Goal: Task Accomplishment & Management: Manage account settings

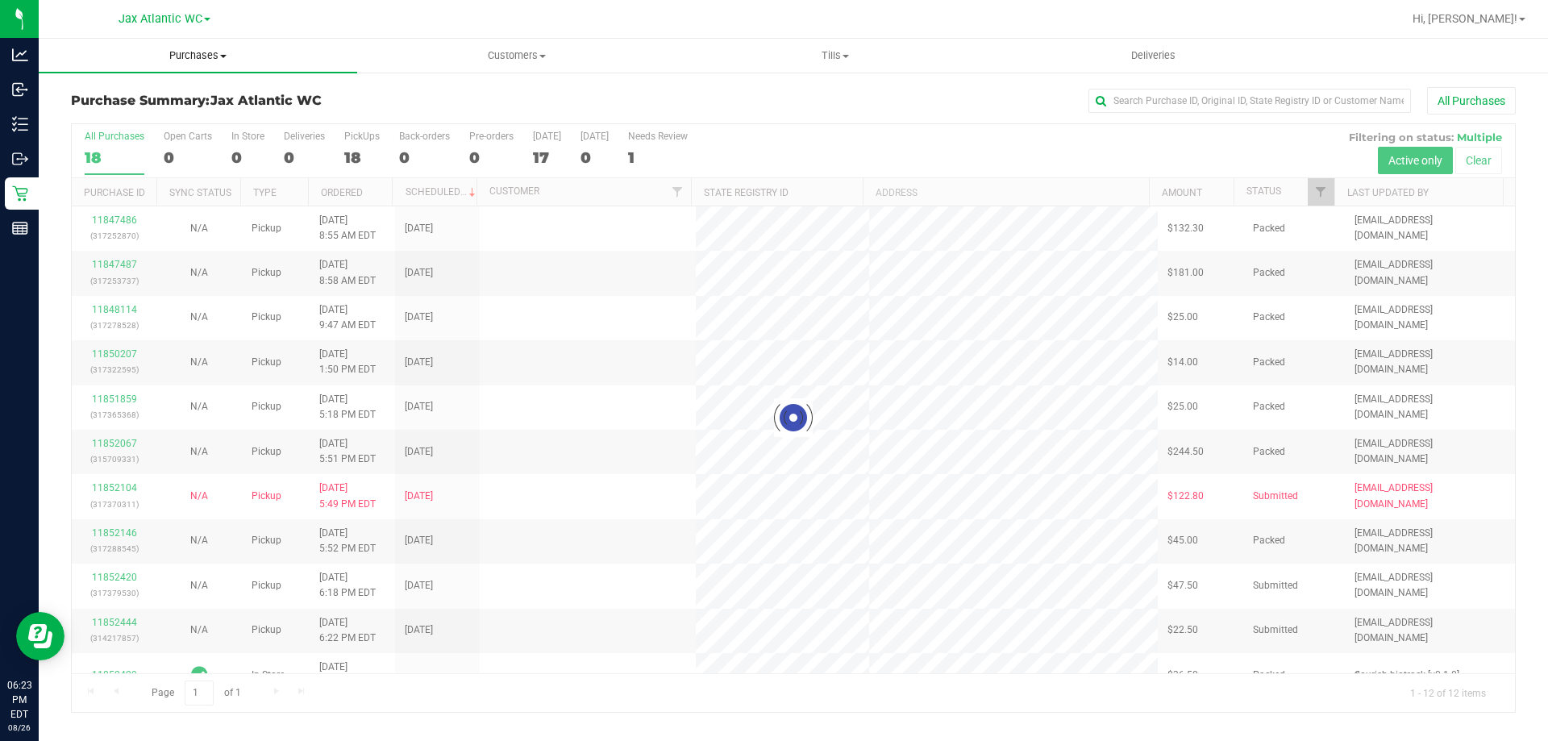
click at [207, 48] on uib-tab-heading "Purchases Summary of purchases Fulfillment All purchases" at bounding box center [198, 56] width 318 height 34
click at [117, 112] on span "Fulfillment" at bounding box center [89, 117] width 100 height 14
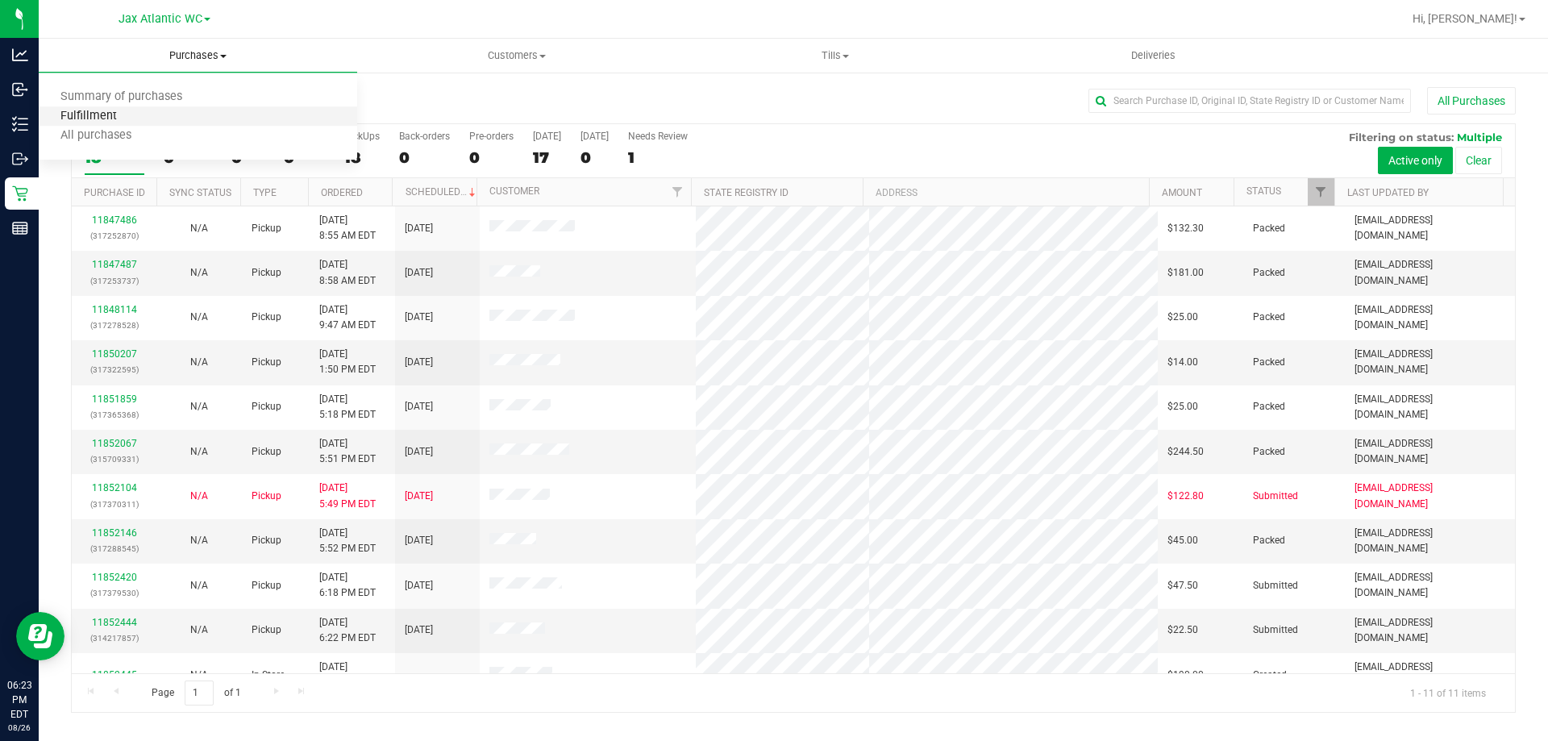
click at [117, 112] on span "Fulfillment" at bounding box center [89, 117] width 100 height 14
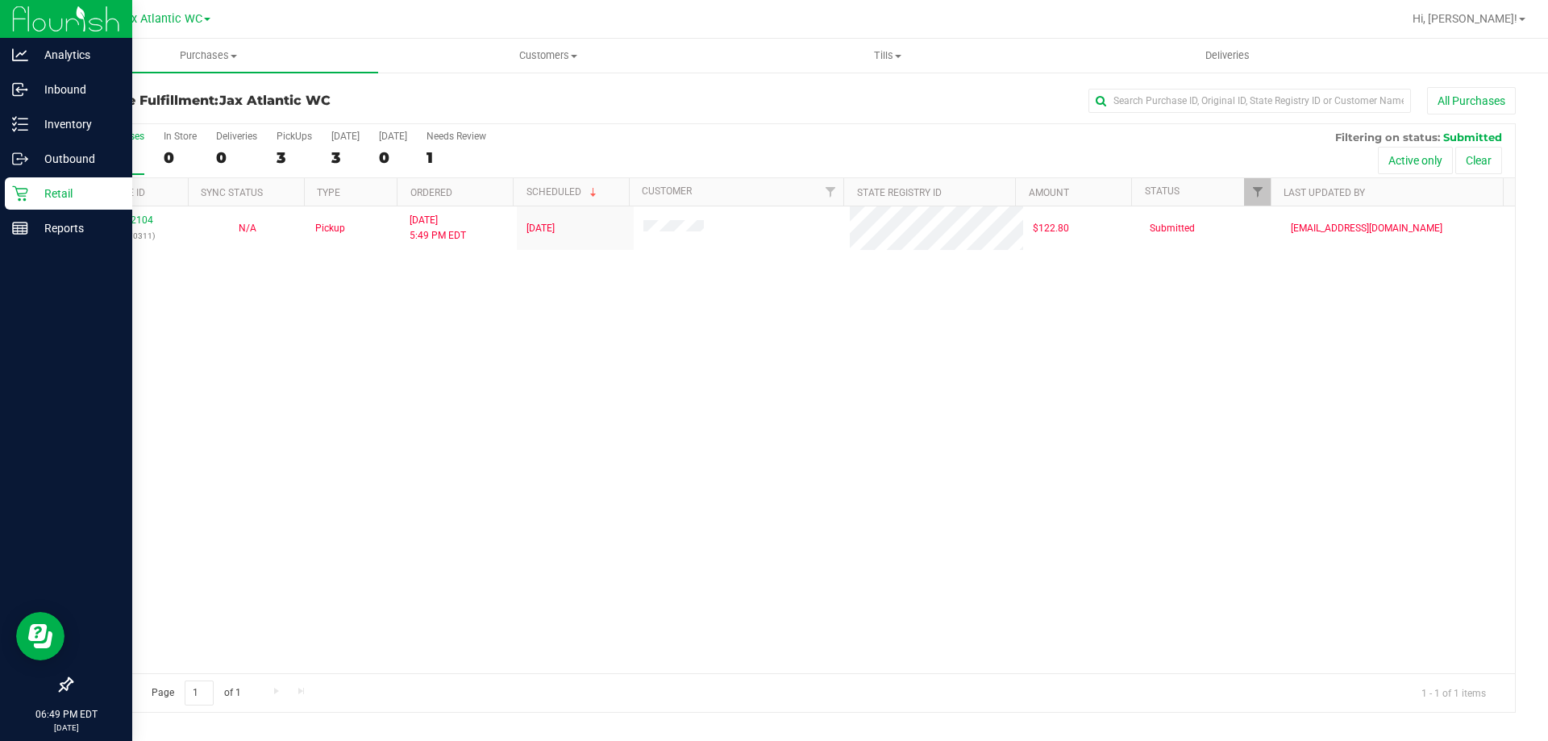
click at [21, 189] on icon at bounding box center [19, 193] width 15 height 15
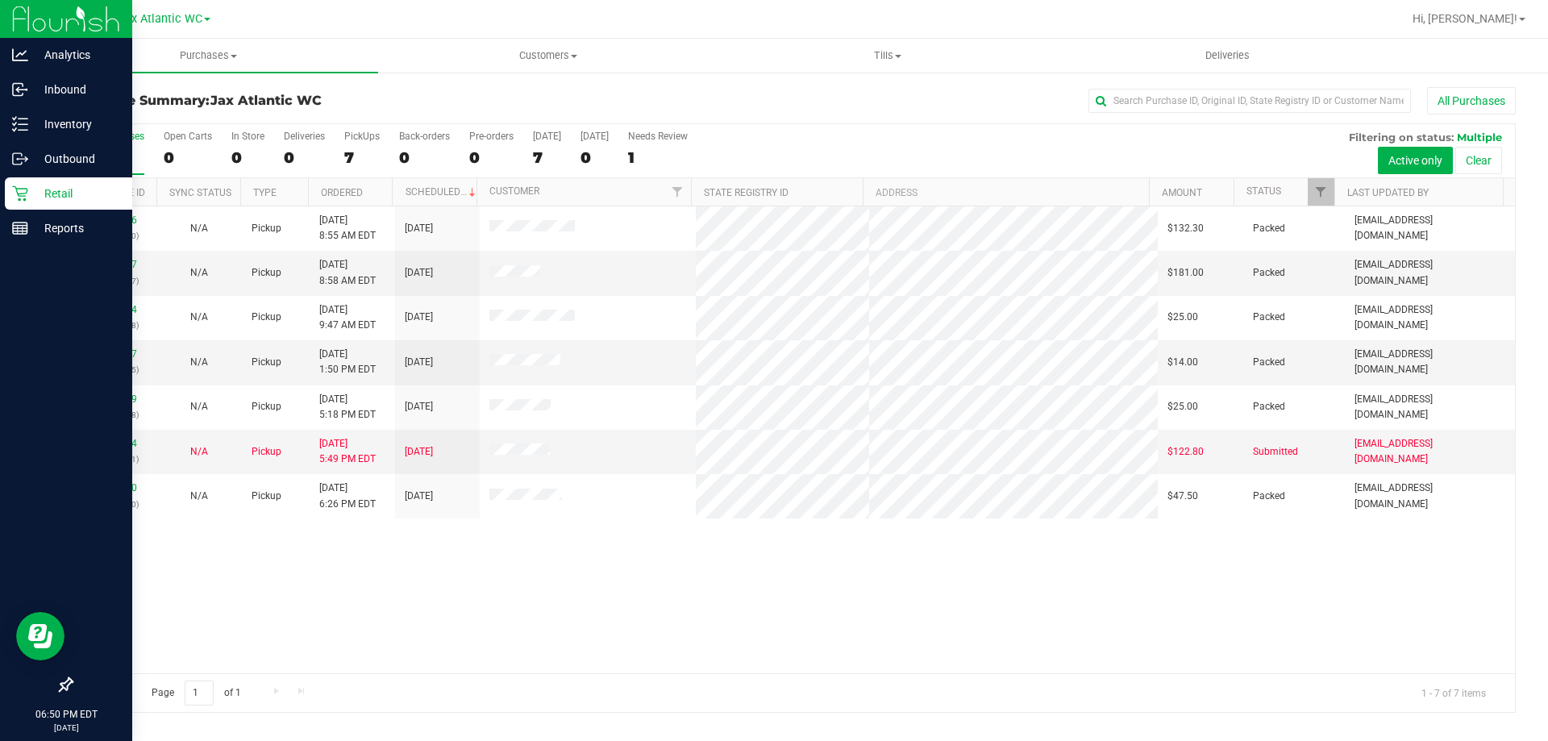
click at [21, 203] on div "Retail" at bounding box center [68, 193] width 127 height 32
click at [17, 227] on icon at bounding box center [20, 228] width 16 height 16
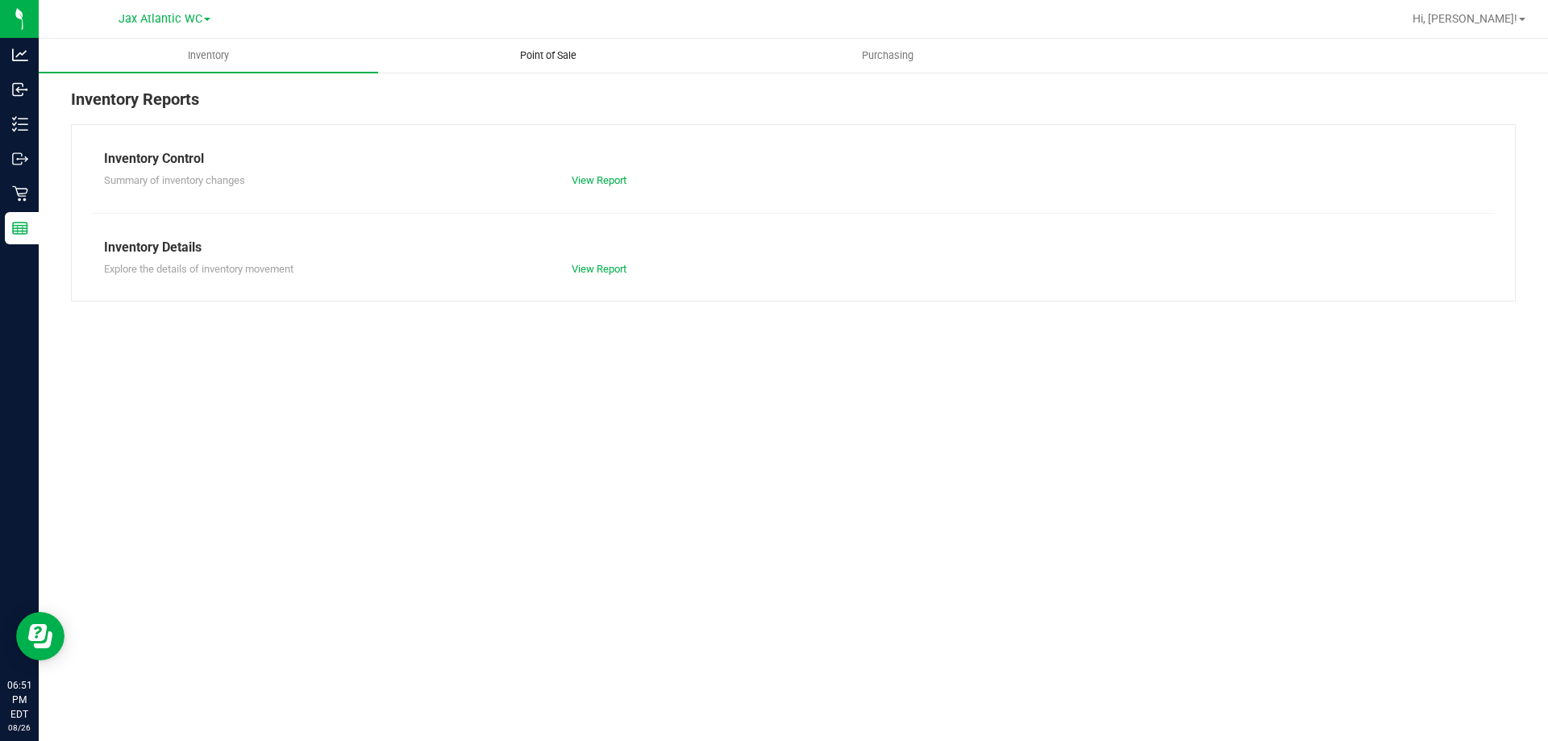
click at [549, 54] on span "Point of Sale" at bounding box center [548, 55] width 100 height 15
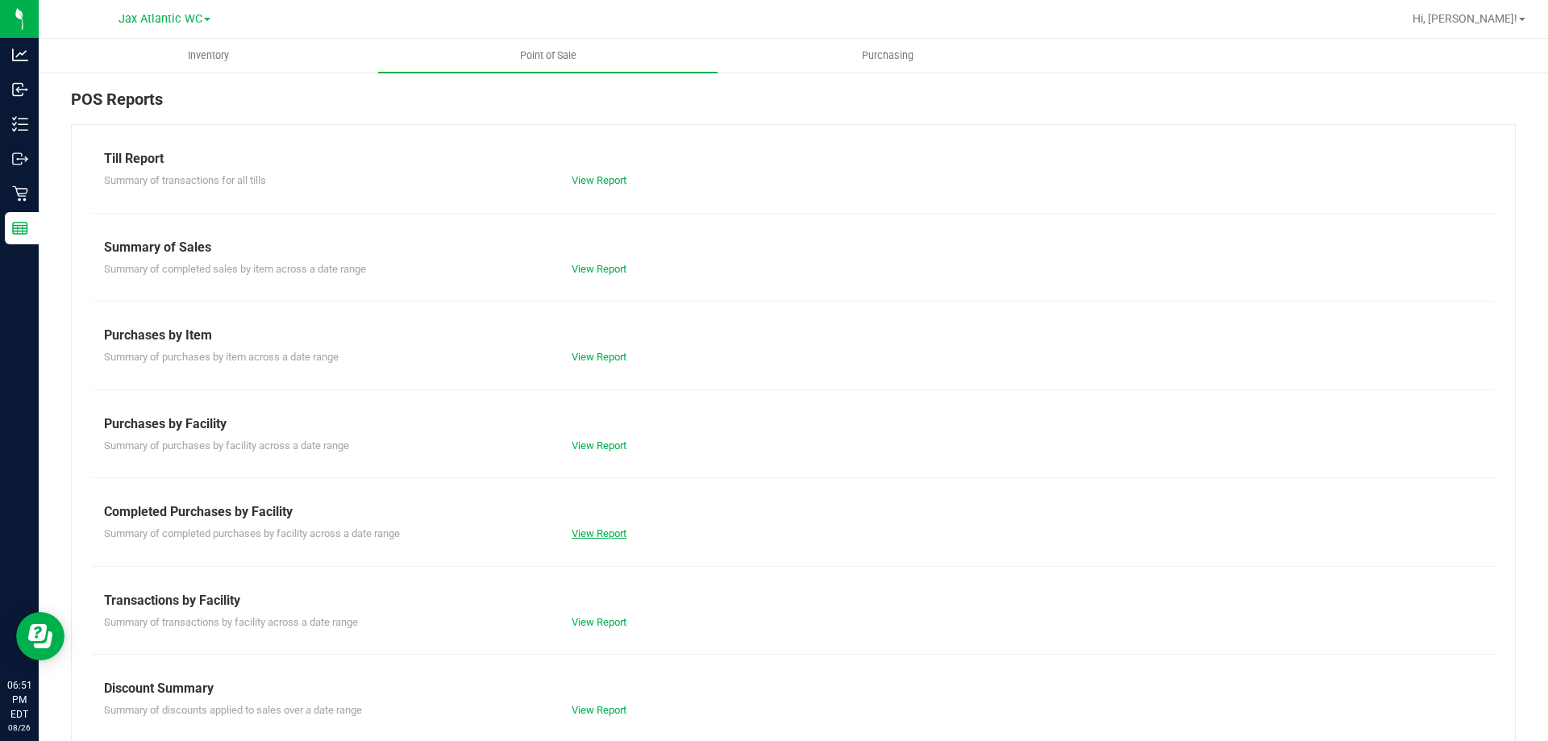
click at [609, 535] on link "View Report" at bounding box center [599, 533] width 55 height 12
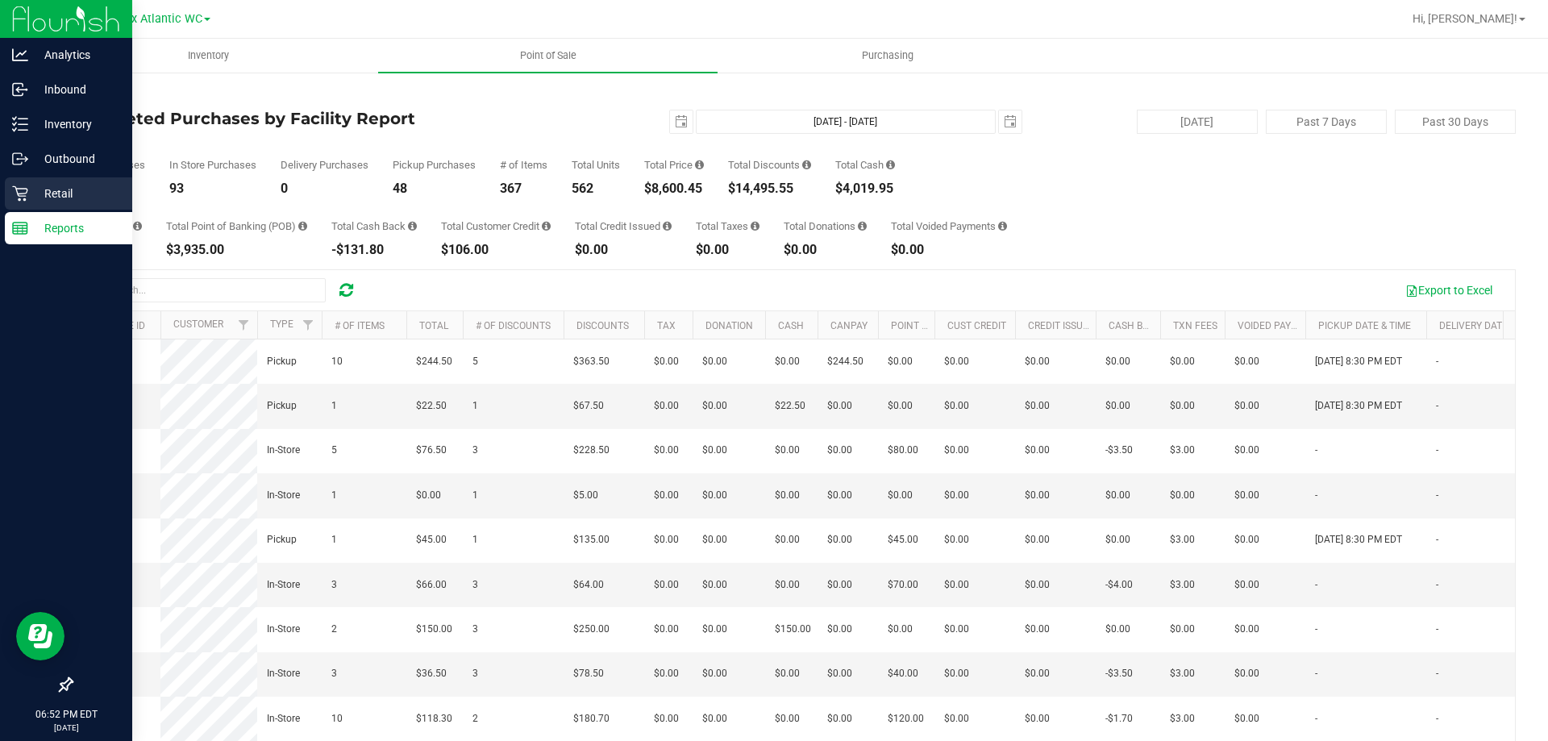
click at [48, 198] on p "Retail" at bounding box center [76, 193] width 97 height 19
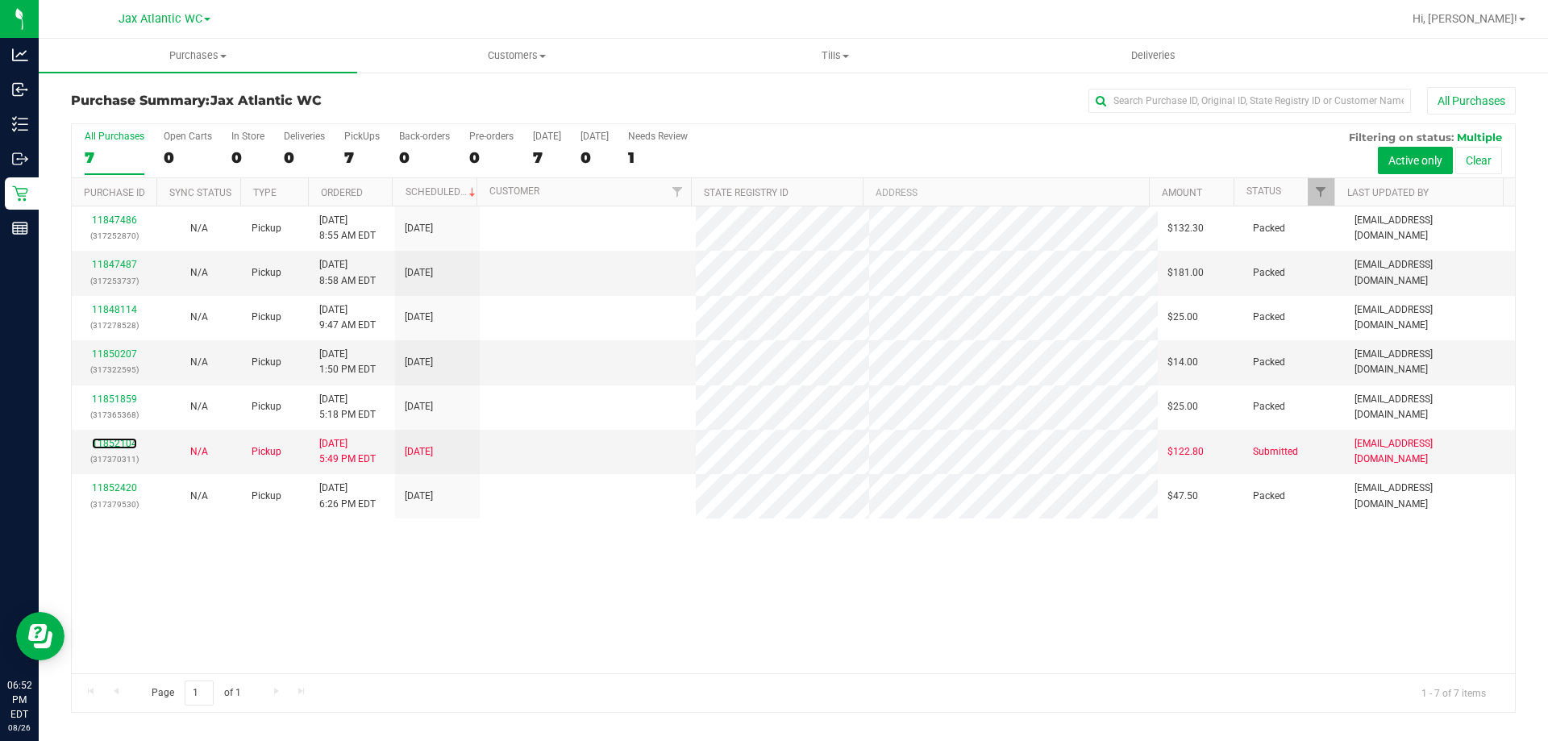
click at [124, 444] on link "11852104" at bounding box center [114, 443] width 45 height 11
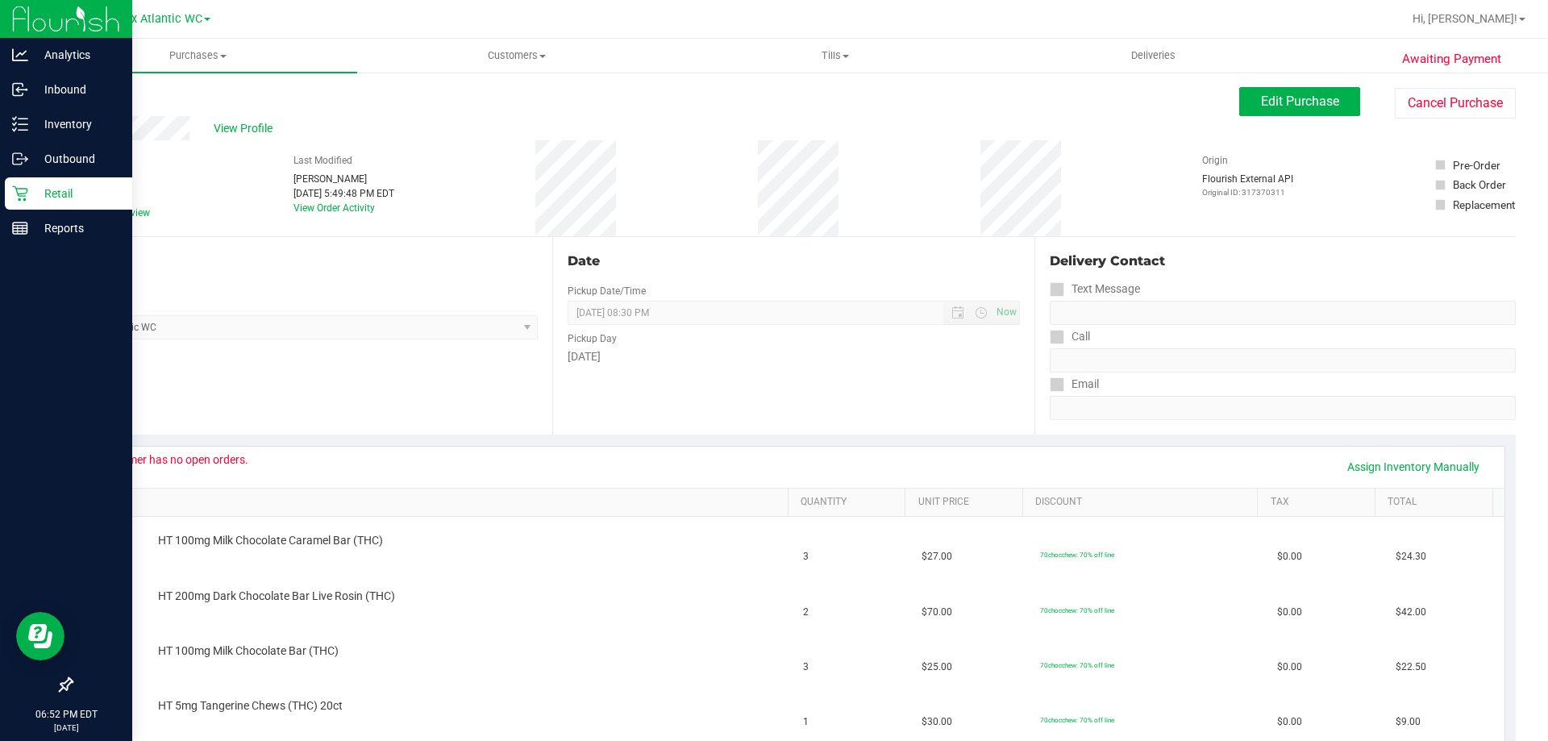
click at [31, 198] on p "Retail" at bounding box center [76, 193] width 97 height 19
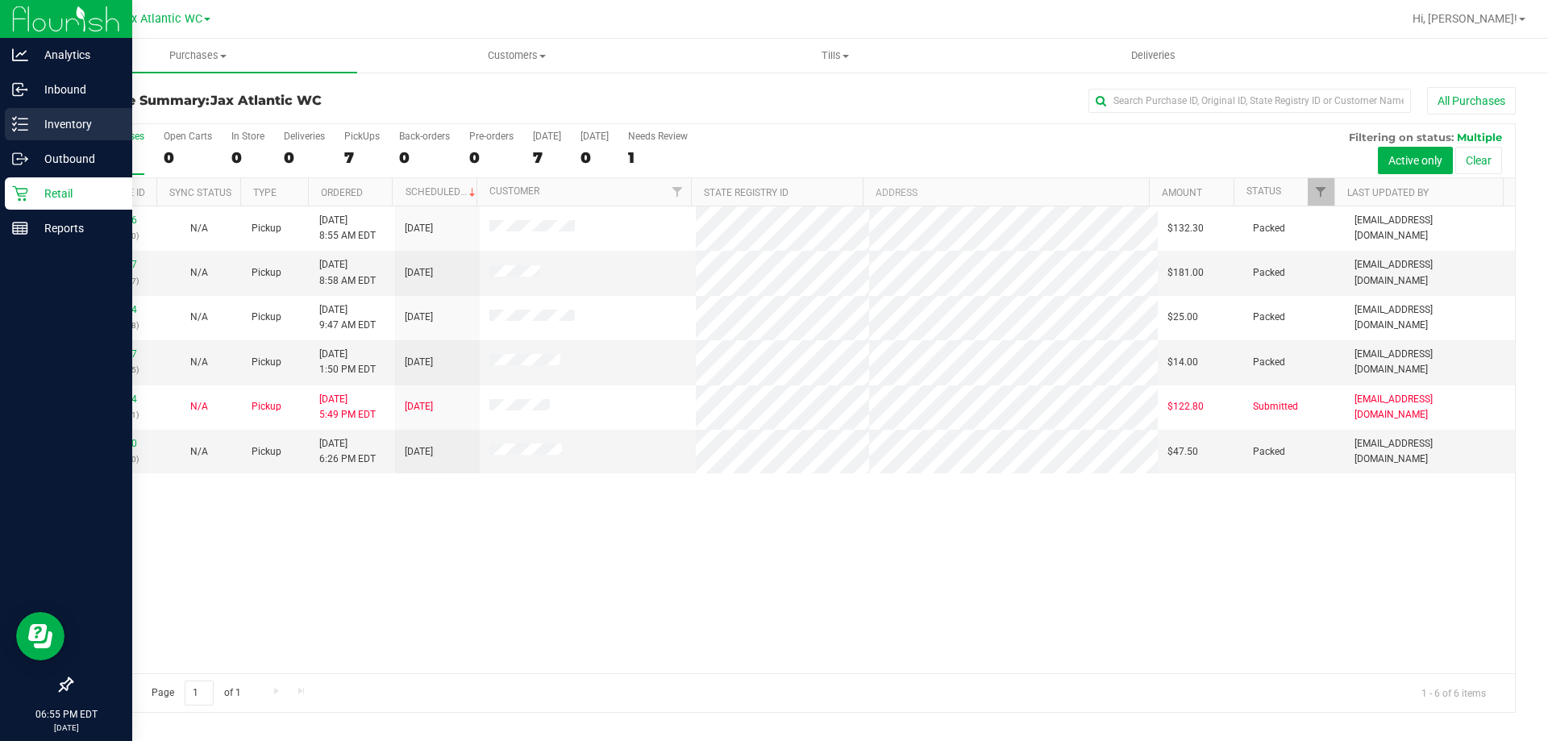
drag, startPoint x: 14, startPoint y: 127, endPoint x: 24, endPoint y: 134, distance: 12.3
click at [15, 127] on icon at bounding box center [20, 124] width 16 height 16
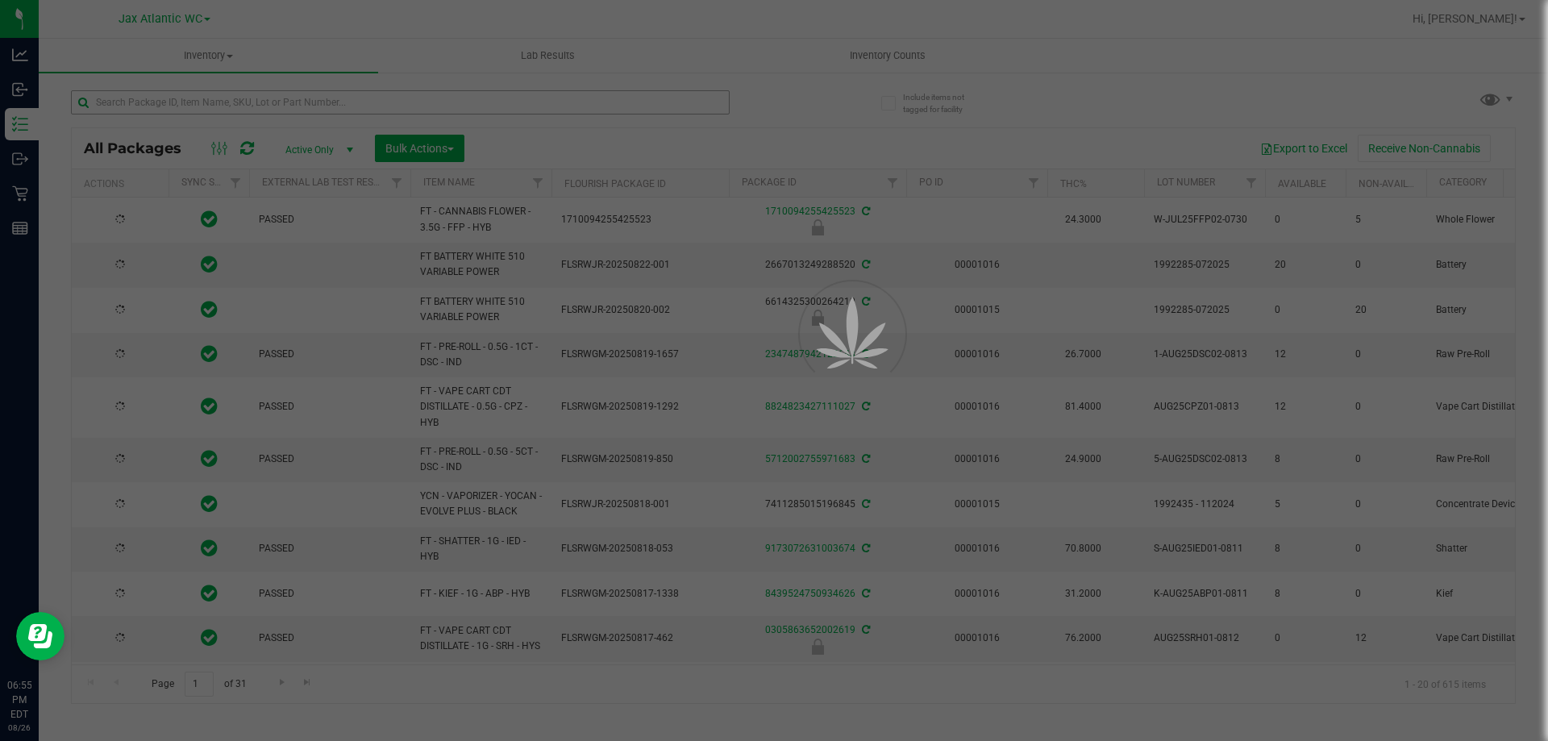
click at [255, 106] on div at bounding box center [774, 370] width 1548 height 741
type input "[DATE]"
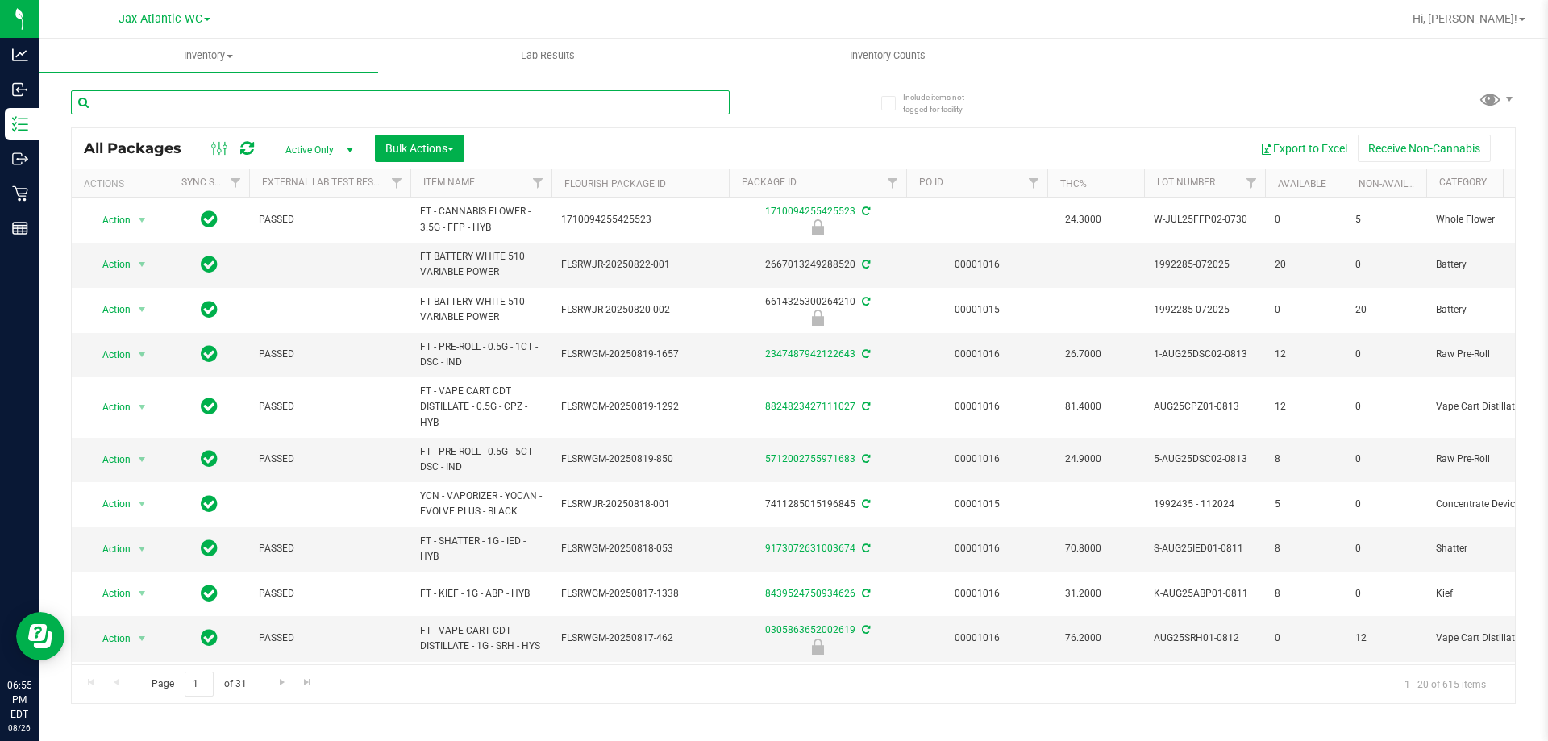
click at [264, 102] on input "text" at bounding box center [400, 102] width 659 height 24
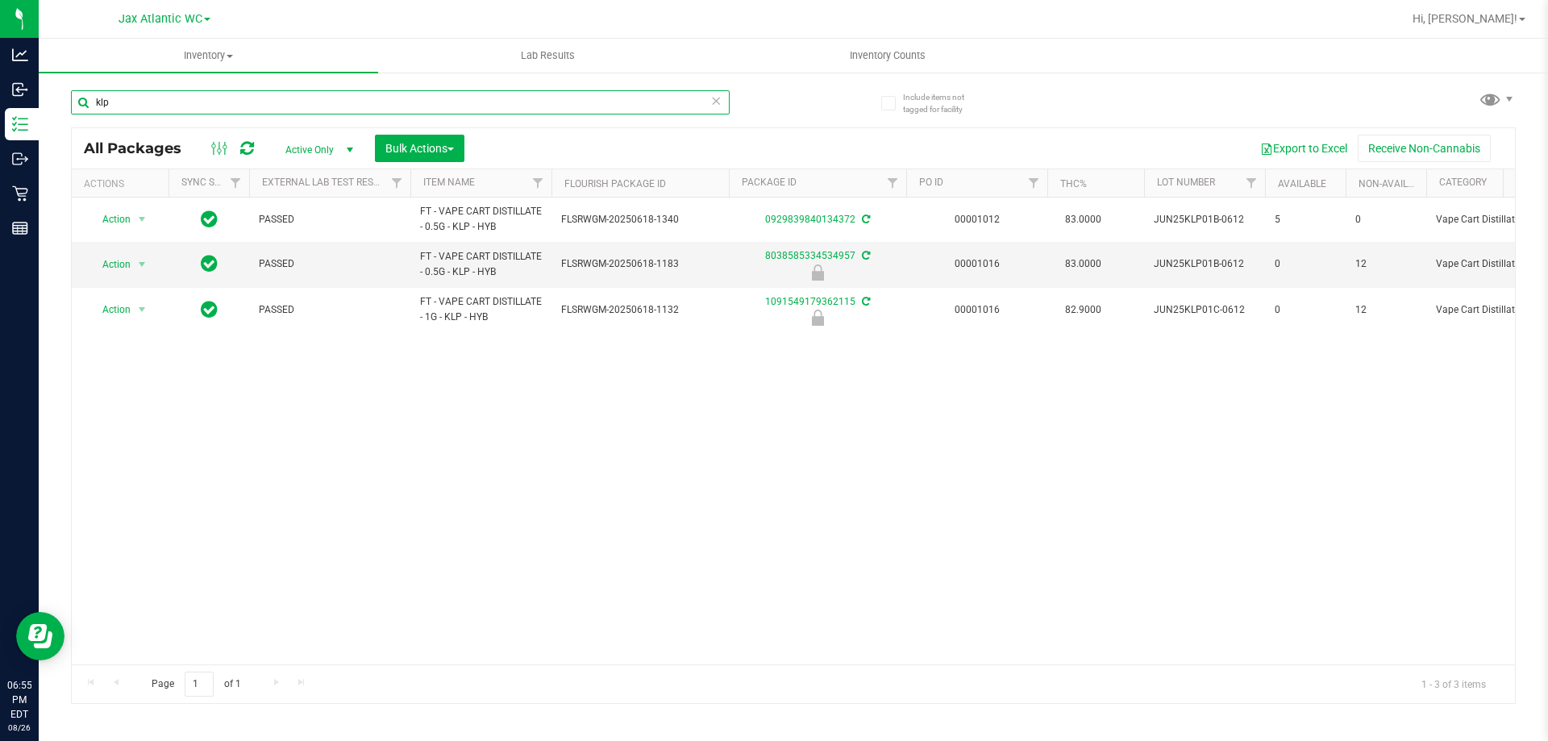
type input "klp"
click at [715, 103] on icon at bounding box center [715, 99] width 11 height 19
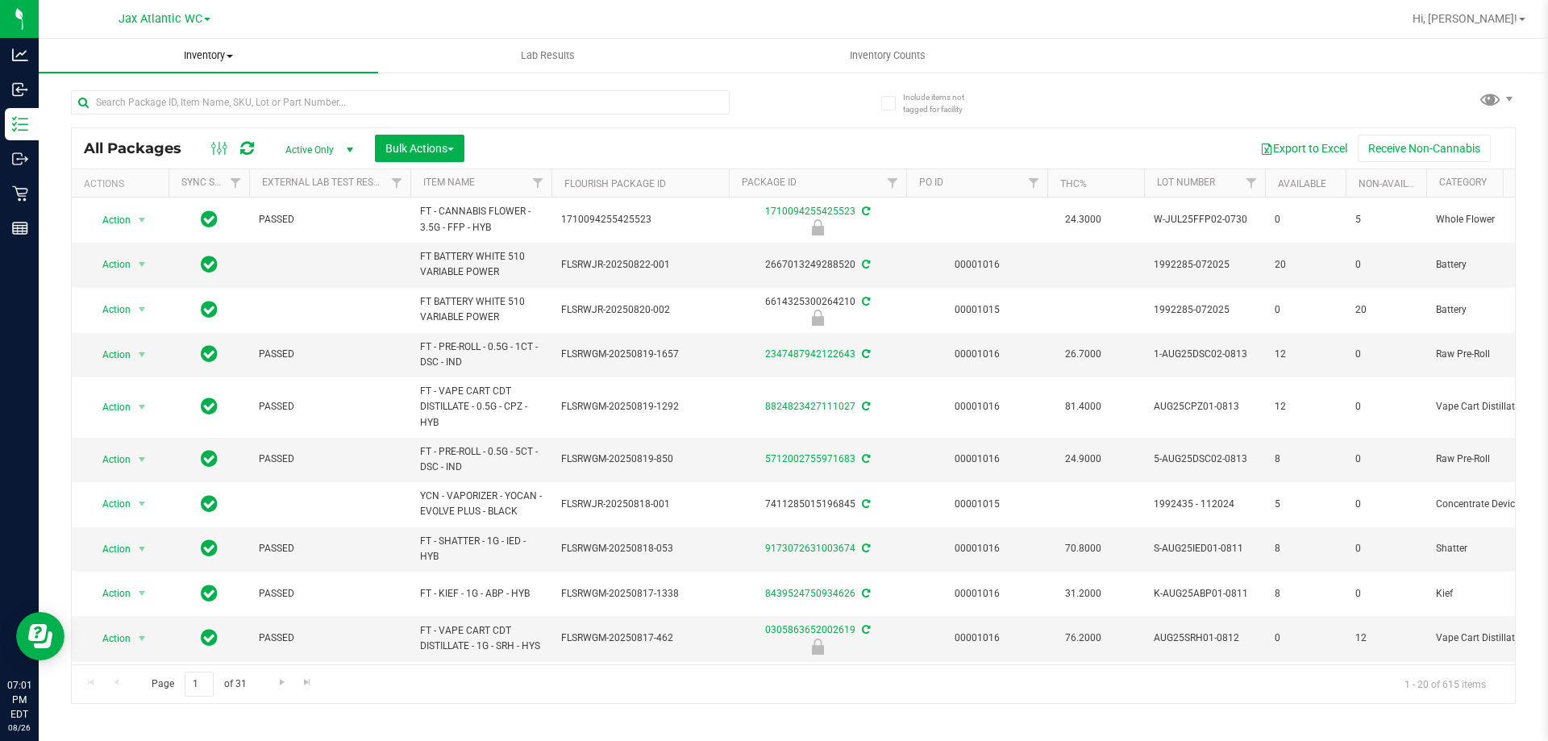
click at [210, 63] on uib-tab-heading "Inventory All packages All inventory Waste log Create inventory" at bounding box center [208, 56] width 339 height 34
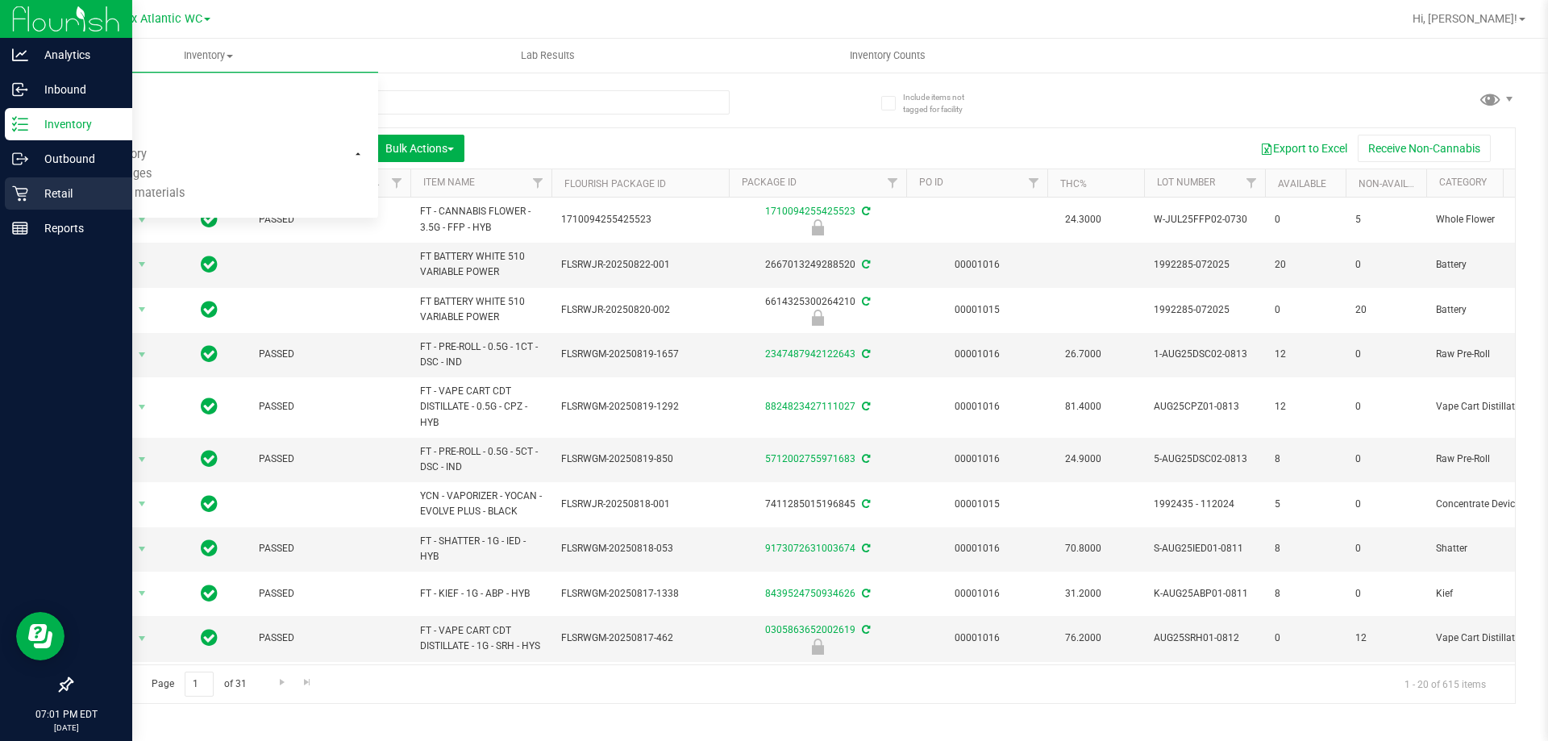
click at [27, 194] on icon at bounding box center [20, 193] width 16 height 16
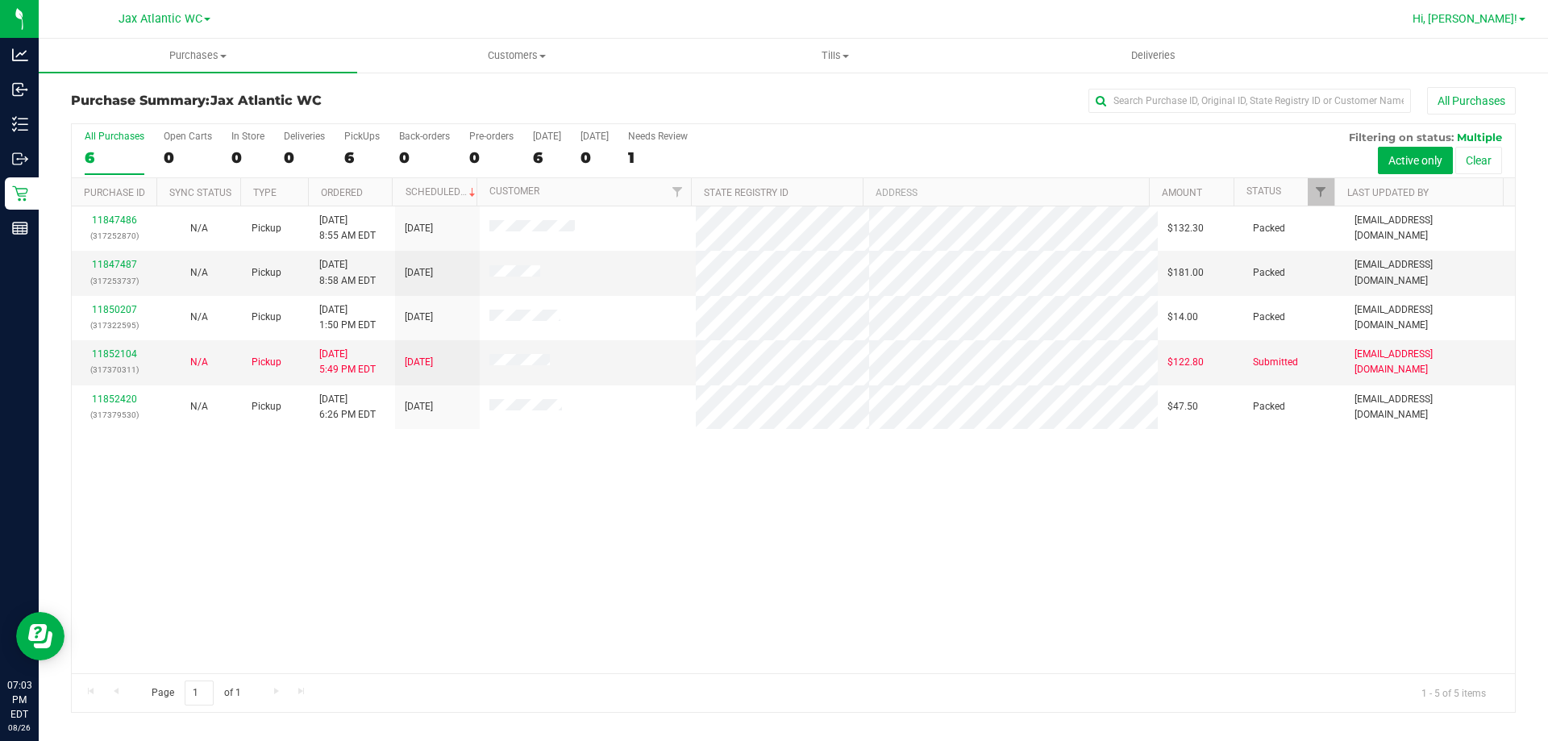
click at [1459, 19] on link "Hi, [PERSON_NAME]!" at bounding box center [1469, 18] width 126 height 17
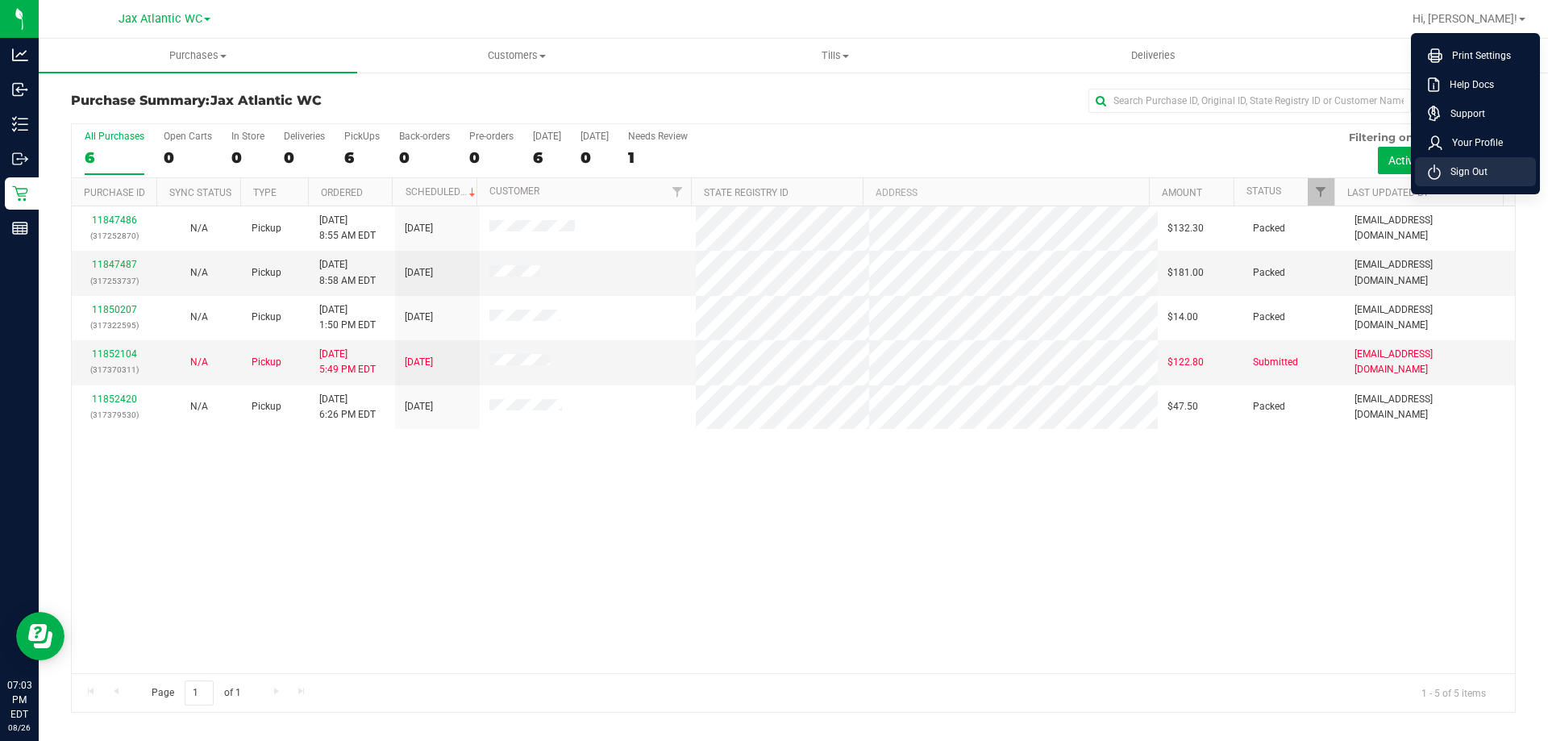
click at [1457, 166] on span "Sign Out" at bounding box center [1464, 172] width 47 height 16
